Goal: Transaction & Acquisition: Subscribe to service/newsletter

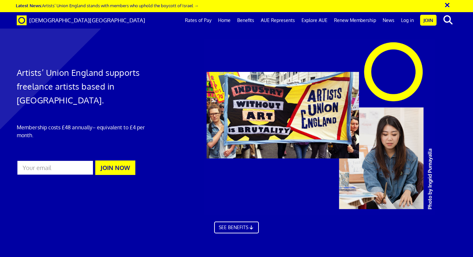
scroll to position [0, 4]
click at [221, 221] on link "SEE BENEFITS" at bounding box center [236, 227] width 49 height 13
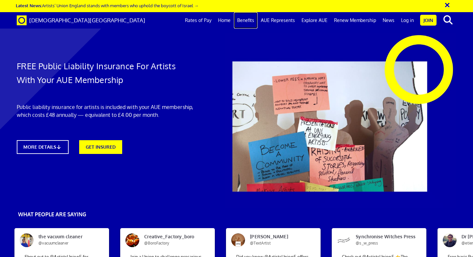
click at [252, 23] on link "Benefits" at bounding box center [246, 20] width 24 height 16
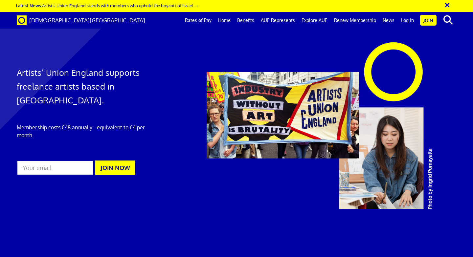
scroll to position [0, 4]
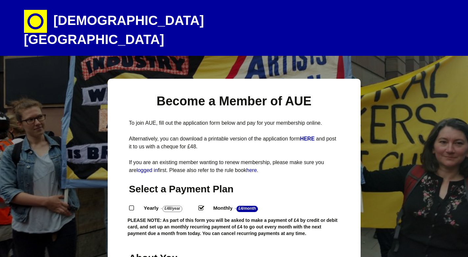
select select
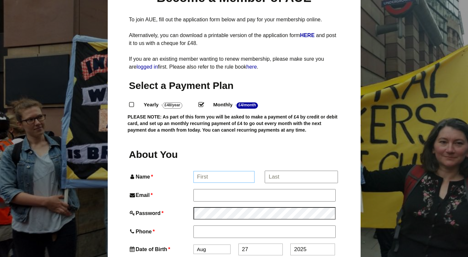
click at [201, 171] on input "Name *" at bounding box center [223, 177] width 61 height 12
type input "Victoria"
type input "Victoria Ellis"
type input "vickyellis126@gmail.com"
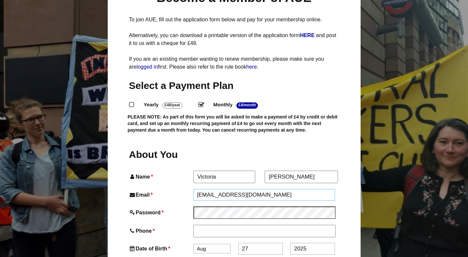
type input "07807469805"
type input "37 Everett Road"
type input "Withington"
type input "[GEOGRAPHIC_DATA]"
type input "M20 3EA"
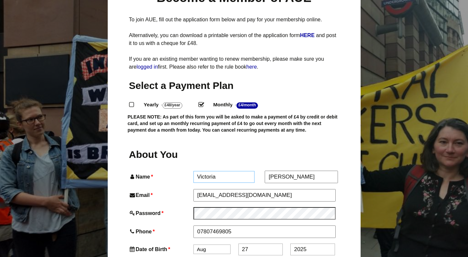
scroll to position [151, 0]
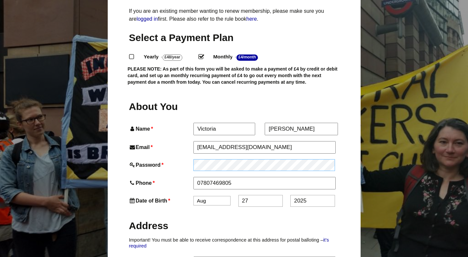
click at [175, 159] on div "Password *" at bounding box center [234, 165] width 210 height 12
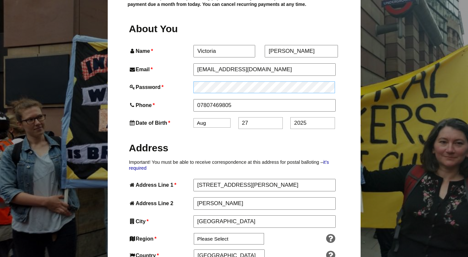
scroll to position [229, 0]
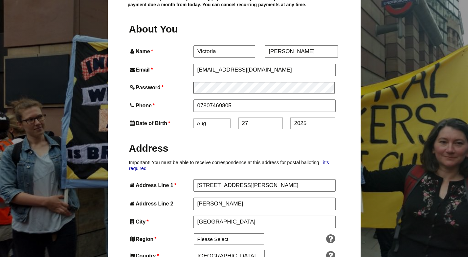
click at [207, 118] on select "Jan Feb Mar Apr May Jun Jul Aug Sep Oct Nov Dec" at bounding box center [211, 123] width 37 height 10
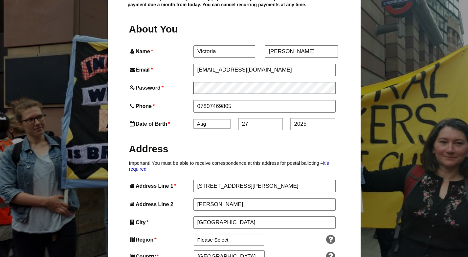
select select "12"
click at [251, 118] on input "27" at bounding box center [260, 124] width 44 height 12
type input "2"
type input "05"
click at [315, 118] on input "2025" at bounding box center [312, 124] width 44 height 12
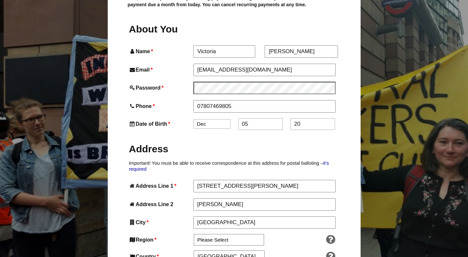
type input "2"
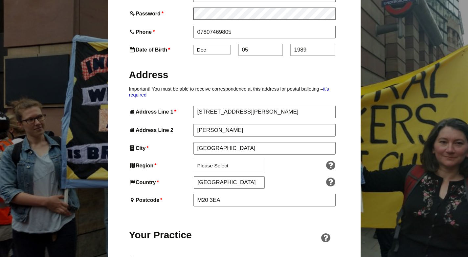
scroll to position [304, 0]
type input "1989"
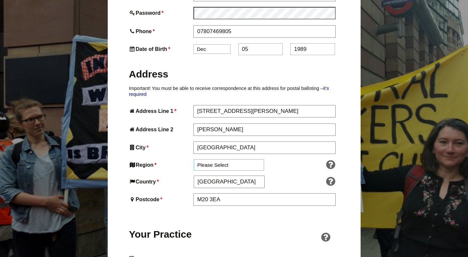
click at [208, 159] on select "Please Select South East England London North West England East of England West…" at bounding box center [229, 164] width 70 height 11
select select "North West"
click at [223, 176] on input "England" at bounding box center [229, 182] width 71 height 12
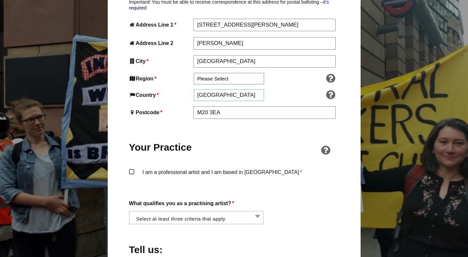
scroll to position [397, 0]
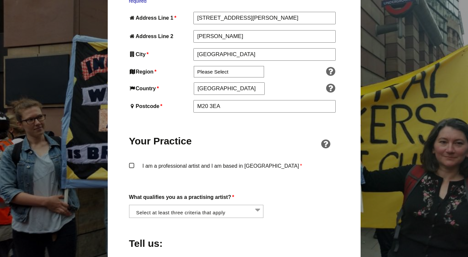
click at [132, 161] on label "I am a professional artist and I am based in England *" at bounding box center [234, 171] width 210 height 20
click at [0, 0] on input "I am a professional artist and I am based in England *" at bounding box center [0, 0] width 0 height 0
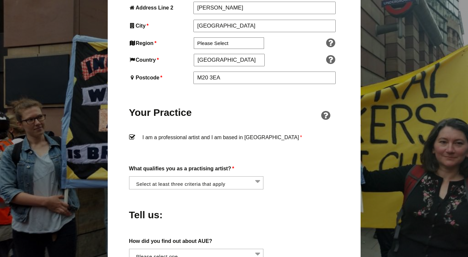
scroll to position [426, 0]
click at [149, 176] on li at bounding box center [198, 181] width 135 height 11
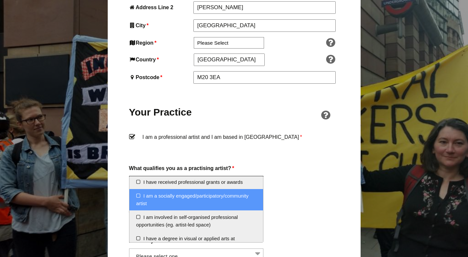
scroll to position [0, 0]
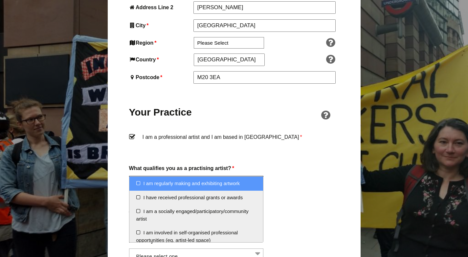
click at [157, 185] on li "I am regularly making and exhibiting artwork" at bounding box center [196, 184] width 134 height 14
select select "regularly_making_and_exhibiting_artwork"
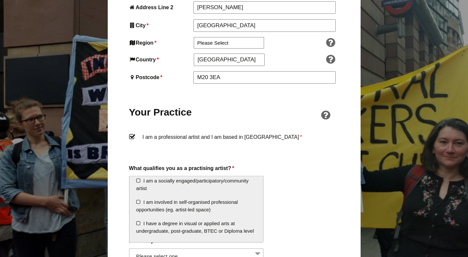
scroll to position [31, 0]
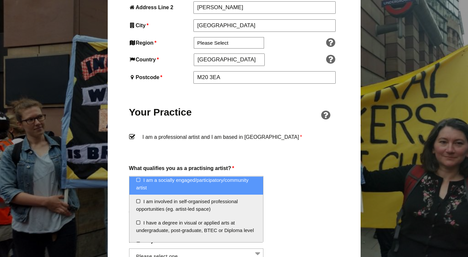
click at [306, 196] on div "Tell us:" at bounding box center [234, 213] width 210 height 36
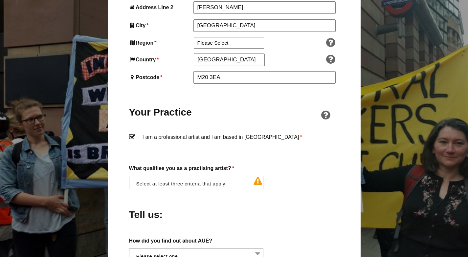
scroll to position [430, 0]
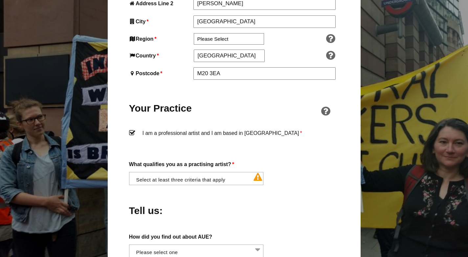
click at [243, 172] on li at bounding box center [198, 177] width 135 height 11
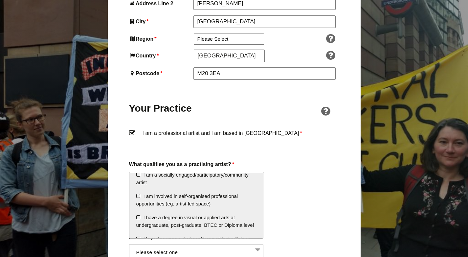
scroll to position [34, 0]
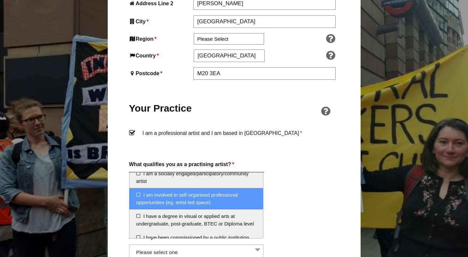
click at [162, 197] on li "I am involved in self-organised professional opportunities (eg. artist-led spac…" at bounding box center [196, 198] width 134 height 21
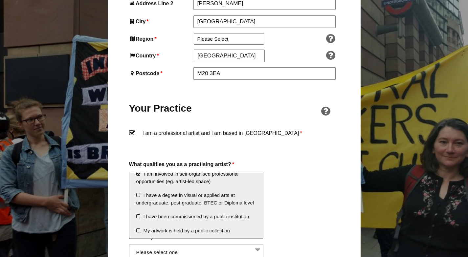
scroll to position [58, 0]
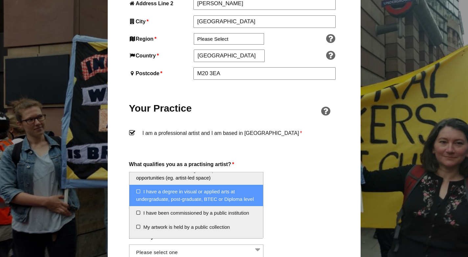
click at [144, 197] on li "I have a degree in visual or applied arts at undergraduate, post-graduate, BTEC…" at bounding box center [196, 195] width 134 height 21
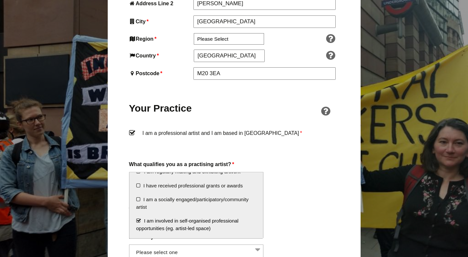
scroll to position [0, 0]
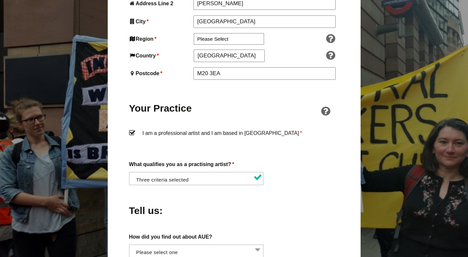
click at [290, 191] on div "Tell us:" at bounding box center [234, 209] width 210 height 36
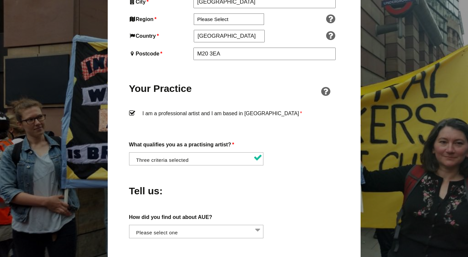
click at [222, 225] on li at bounding box center [198, 230] width 135 height 11
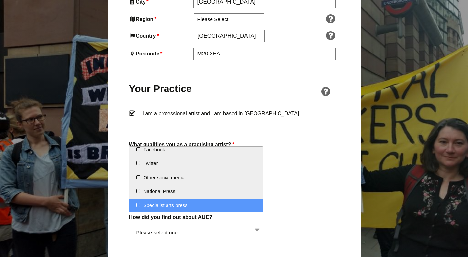
scroll to position [0, 0]
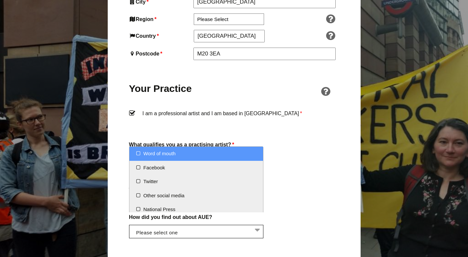
select select "Word of mouth"
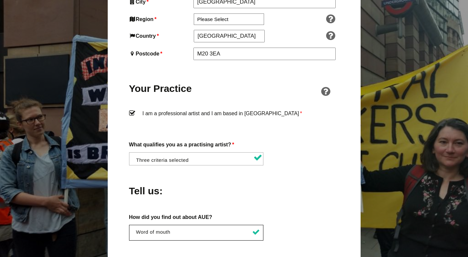
click at [294, 174] on div "Tell us:" at bounding box center [234, 189] width 210 height 36
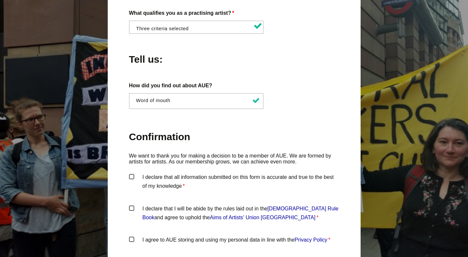
scroll to position [583, 0]
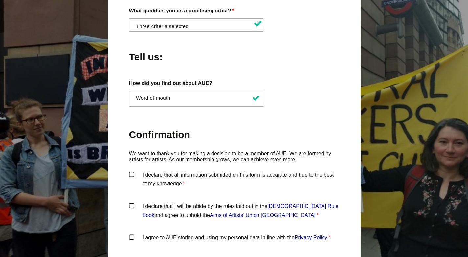
click at [130, 170] on label "I declare that all information submitted on this form is accurate and true to t…" at bounding box center [234, 180] width 210 height 20
click at [0, 0] on input "I declare that all information submitted on this form is accurate and true to t…" at bounding box center [0, 0] width 0 height 0
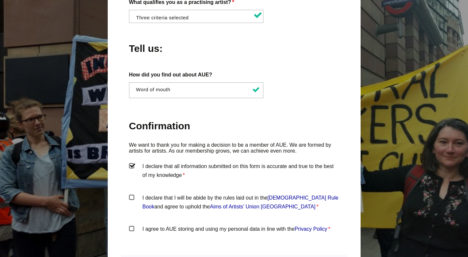
scroll to position [594, 0]
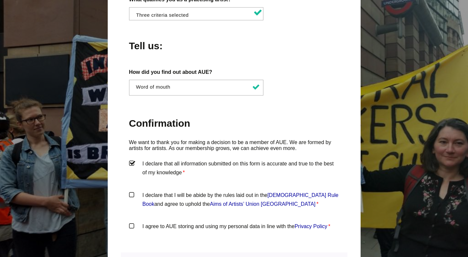
click at [131, 191] on label "I declare that I will be abide by the rules laid out in the Artists' Union Engl…" at bounding box center [234, 201] width 210 height 20
click at [0, 0] on input "I declare that I will be abide by the rules laid out in the Artists' Union Engl…" at bounding box center [0, 0] width 0 height 0
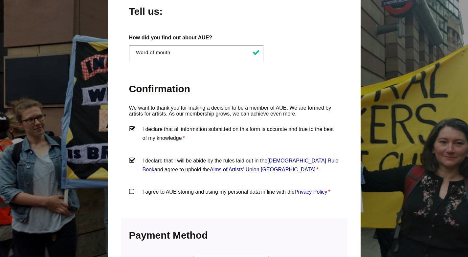
scroll to position [632, 0]
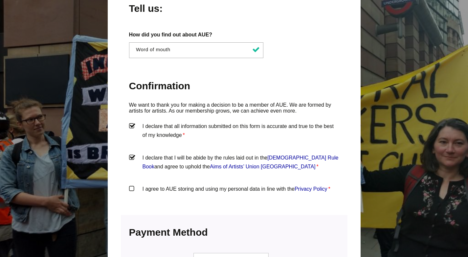
click at [131, 184] on label "I agree to AUE storing and using my personal data in line with the Privacy Poli…" at bounding box center [234, 194] width 210 height 20
click at [0, 0] on input "I agree to AUE storing and using my personal data in line with the Privacy Poli…" at bounding box center [0, 0] width 0 height 0
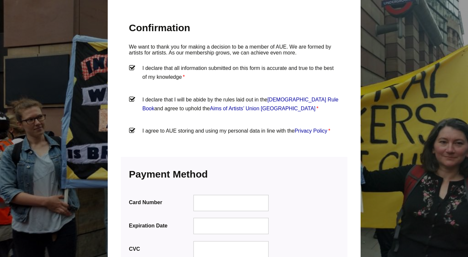
scroll to position [690, 0]
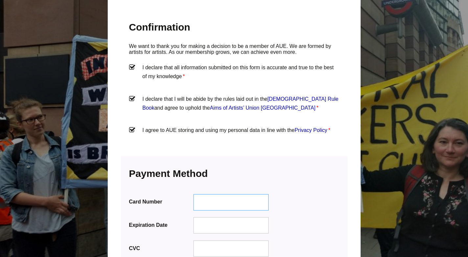
click at [247, 194] on div at bounding box center [230, 202] width 75 height 16
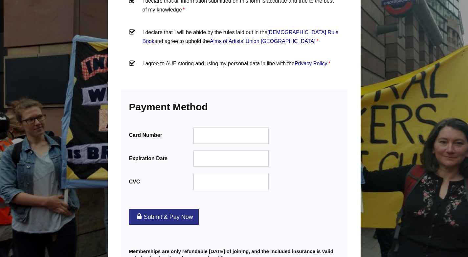
scroll to position [756, 0]
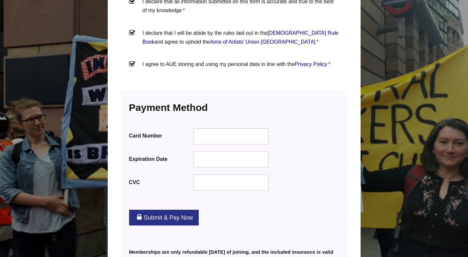
click at [190, 210] on link "Submit & Pay Now" at bounding box center [164, 218] width 70 height 16
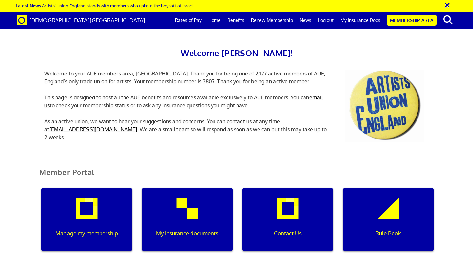
scroll to position [104, 0]
click at [202, 188] on div "My insurance documents" at bounding box center [187, 219] width 91 height 63
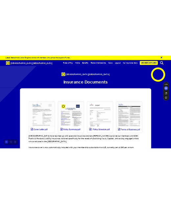
scroll to position [65, 0]
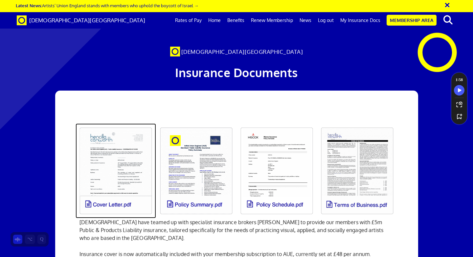
click at [122, 123] on link at bounding box center [115, 170] width 80 height 95
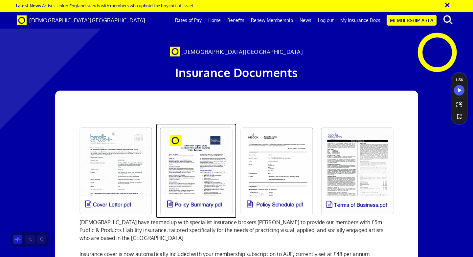
click at [219, 123] on link at bounding box center [196, 170] width 80 height 95
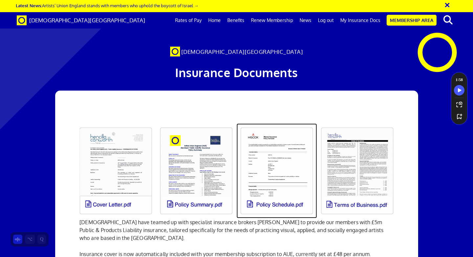
click at [291, 129] on link at bounding box center [276, 170] width 80 height 95
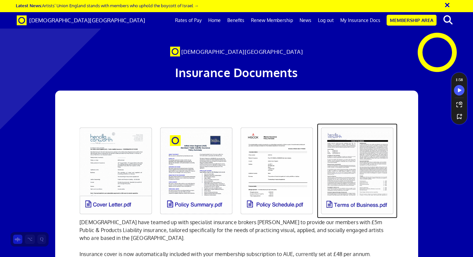
click at [371, 130] on link at bounding box center [357, 170] width 80 height 95
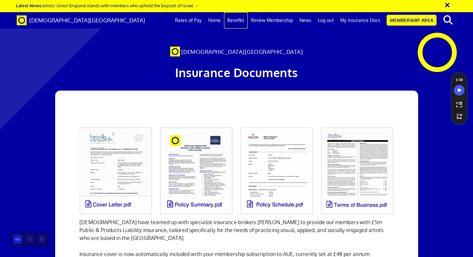
click at [239, 19] on link "Benefits" at bounding box center [236, 20] width 24 height 16
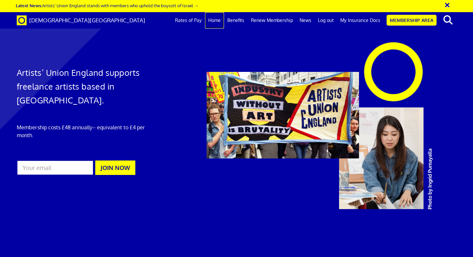
click at [220, 22] on link "Home" at bounding box center [214, 20] width 19 height 16
click at [213, 19] on link "Home" at bounding box center [214, 20] width 19 height 16
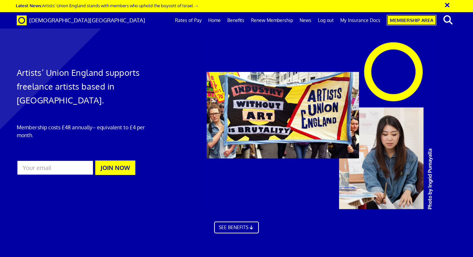
click at [420, 22] on link "Membership Area" at bounding box center [411, 20] width 50 height 11
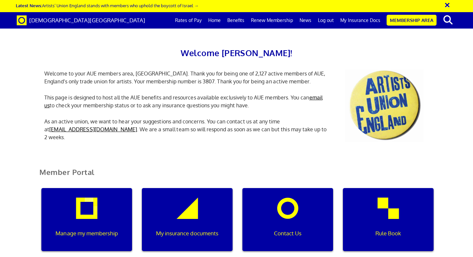
scroll to position [0, 2]
